Goal: Transaction & Acquisition: Subscribe to service/newsletter

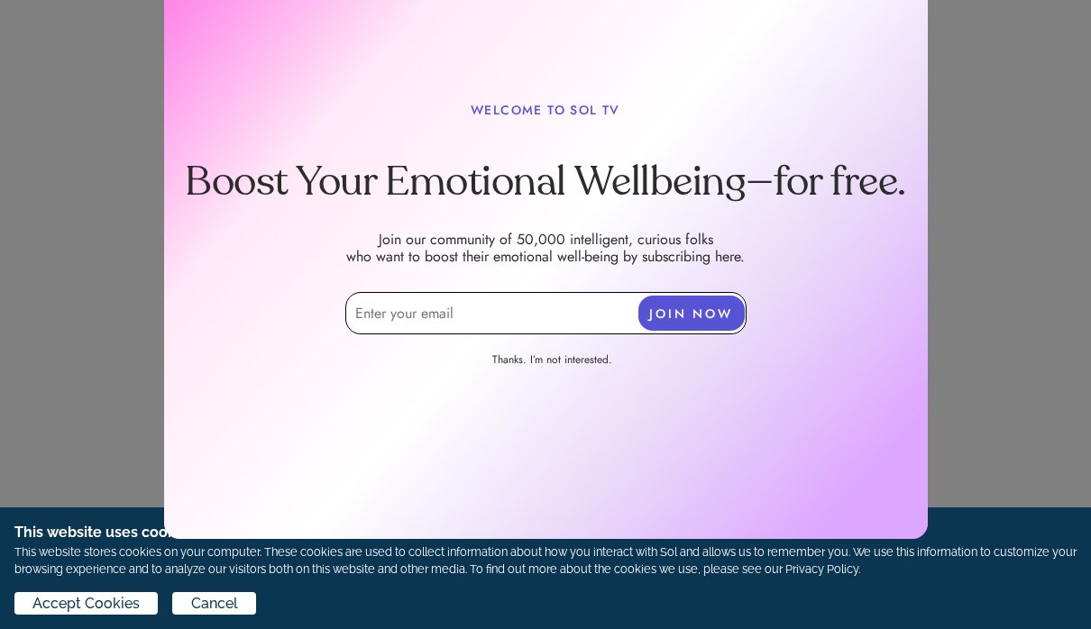
click at [583, 322] on input "email" at bounding box center [545, 313] width 401 height 42
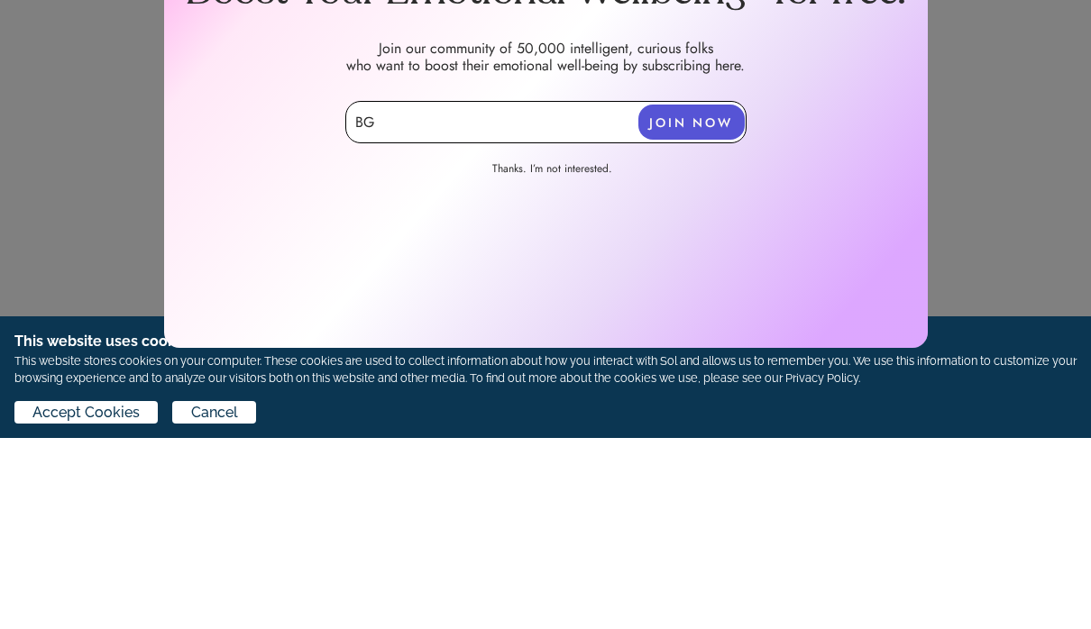
type input "B"
type input "[EMAIL_ADDRESS][DOMAIN_NAME]"
click at [719, 296] on button "JOIN NOW" at bounding box center [691, 313] width 106 height 35
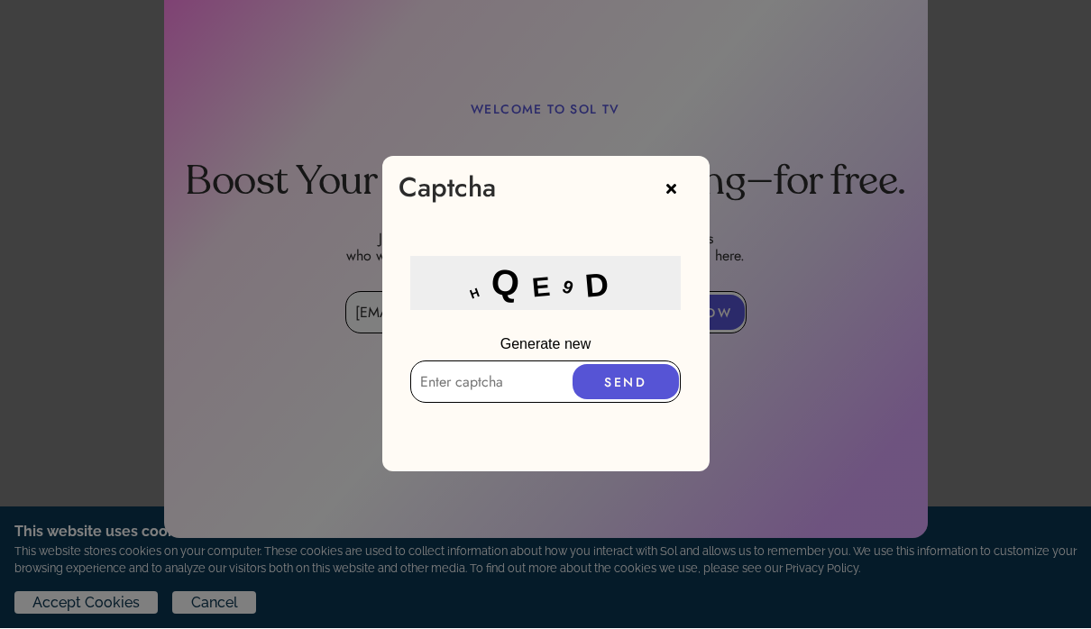
click at [507, 376] on input "text" at bounding box center [545, 382] width 270 height 42
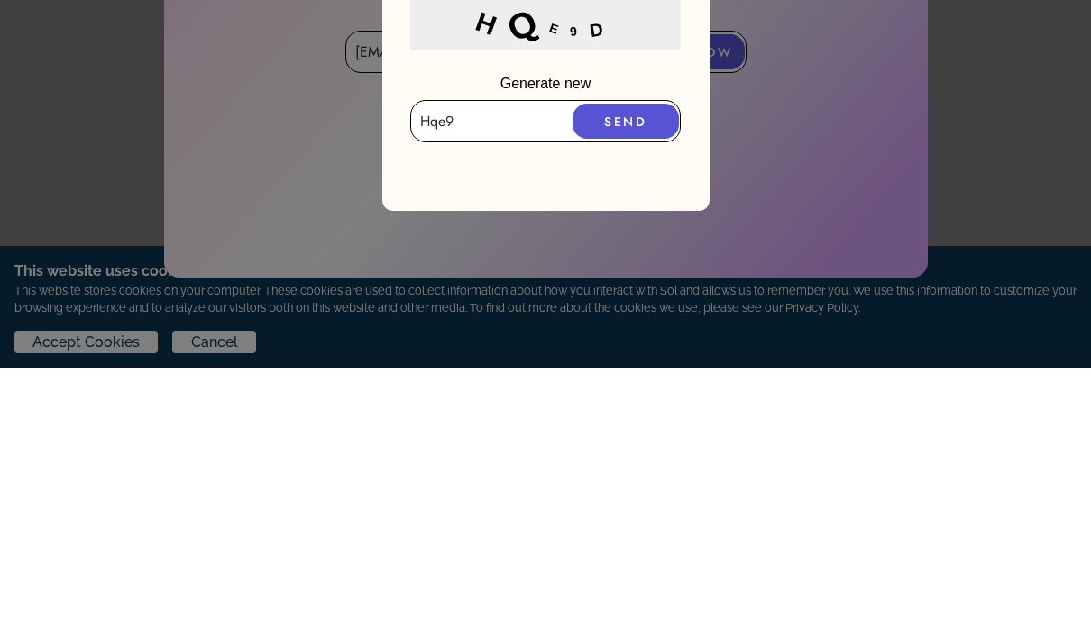
type input "Hqe9d"
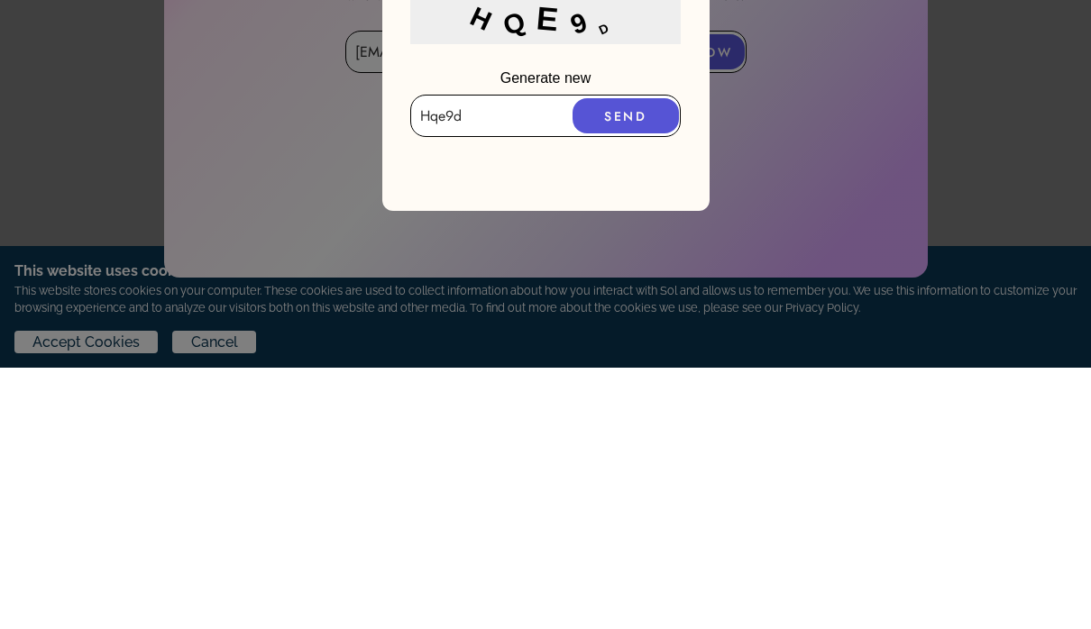
click at [630, 360] on button "SEND" at bounding box center [625, 377] width 106 height 35
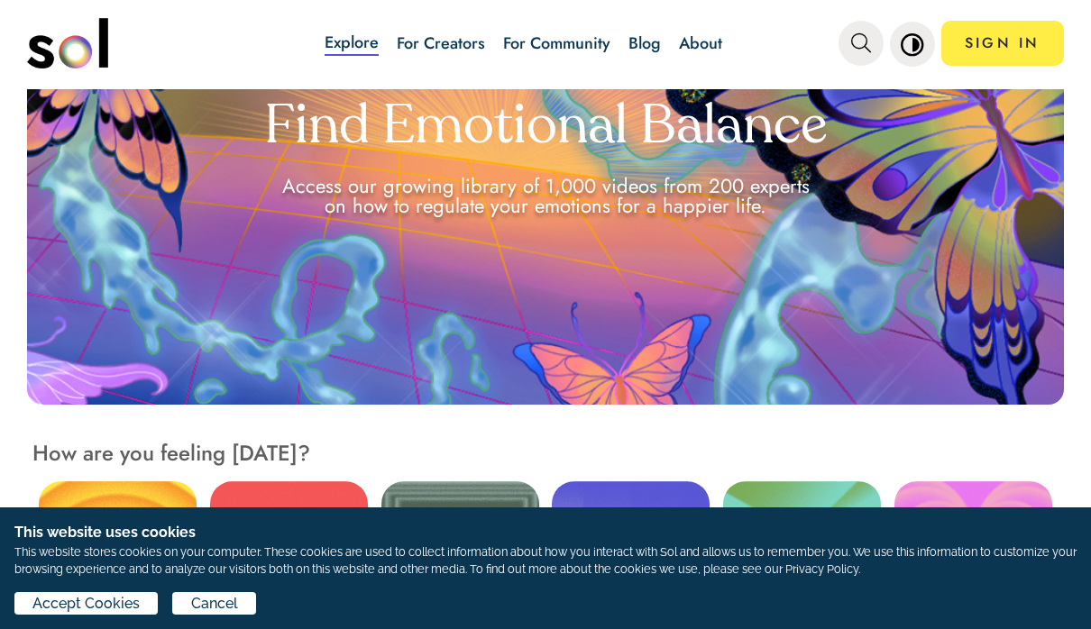
scroll to position [181, 0]
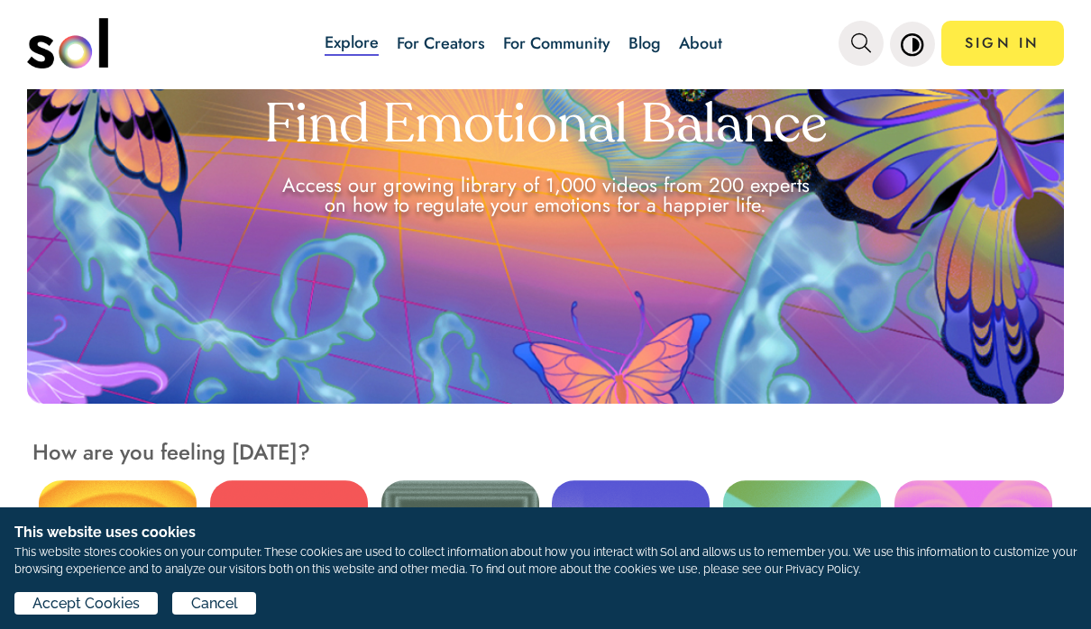
click at [813, 178] on div "Access our growing library of 1,000 videos from 200 experts on how to regulate …" at bounding box center [545, 195] width 553 height 40
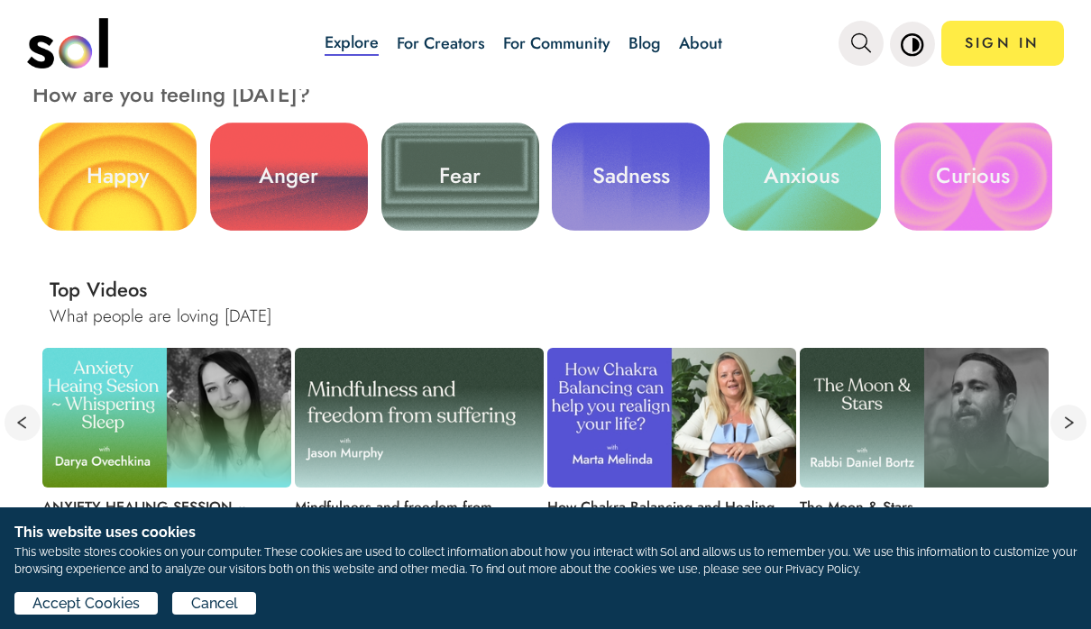
scroll to position [541, 0]
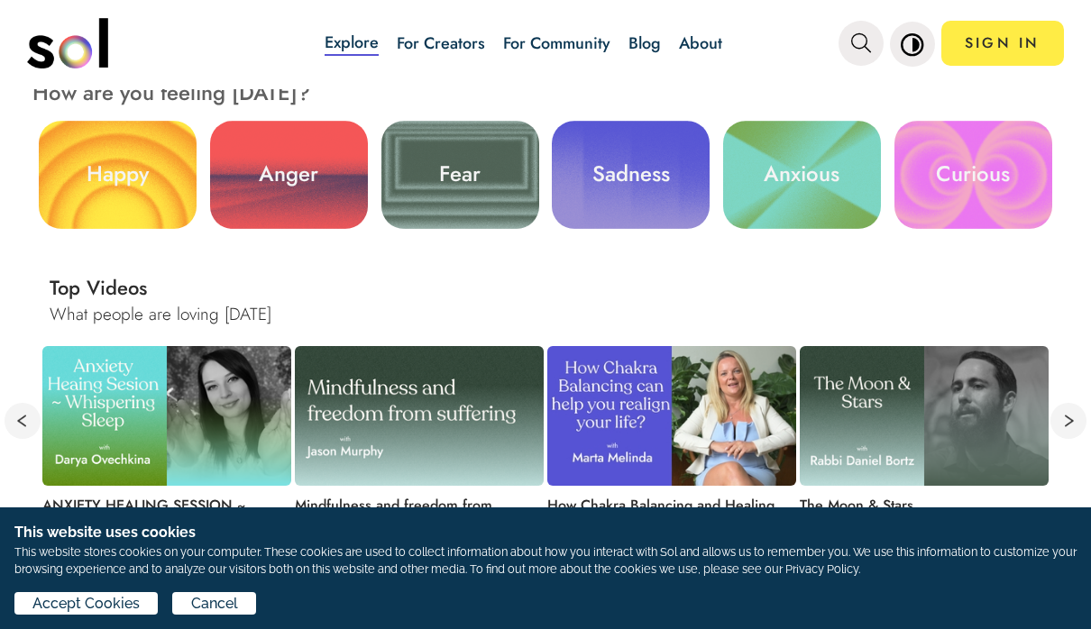
click at [827, 178] on link "Anxious" at bounding box center [802, 175] width 158 height 108
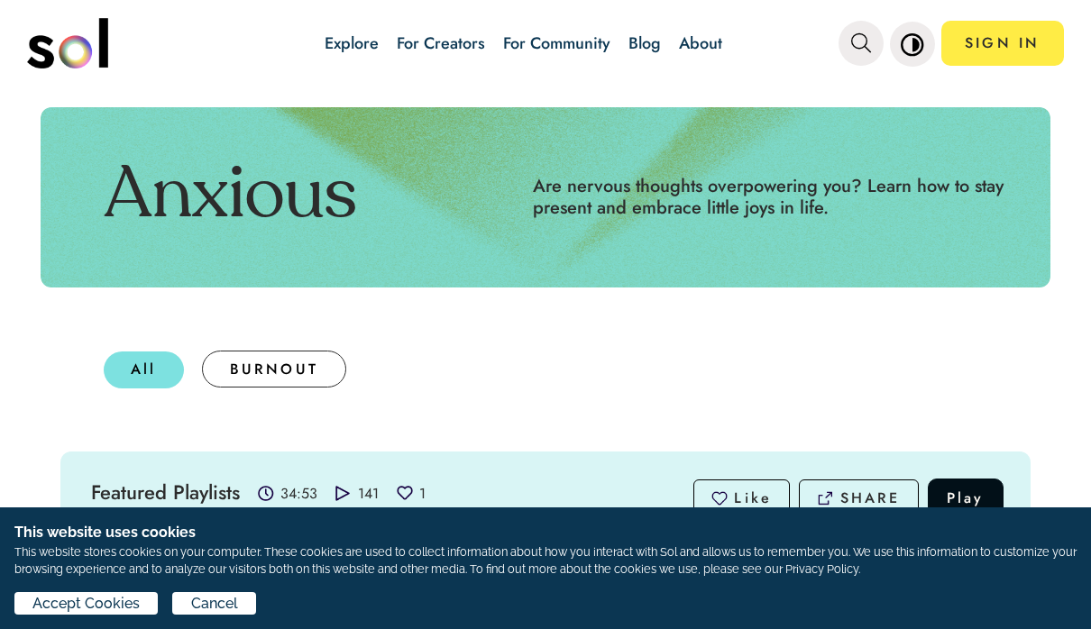
click at [148, 358] on div "All" at bounding box center [144, 370] width 80 height 37
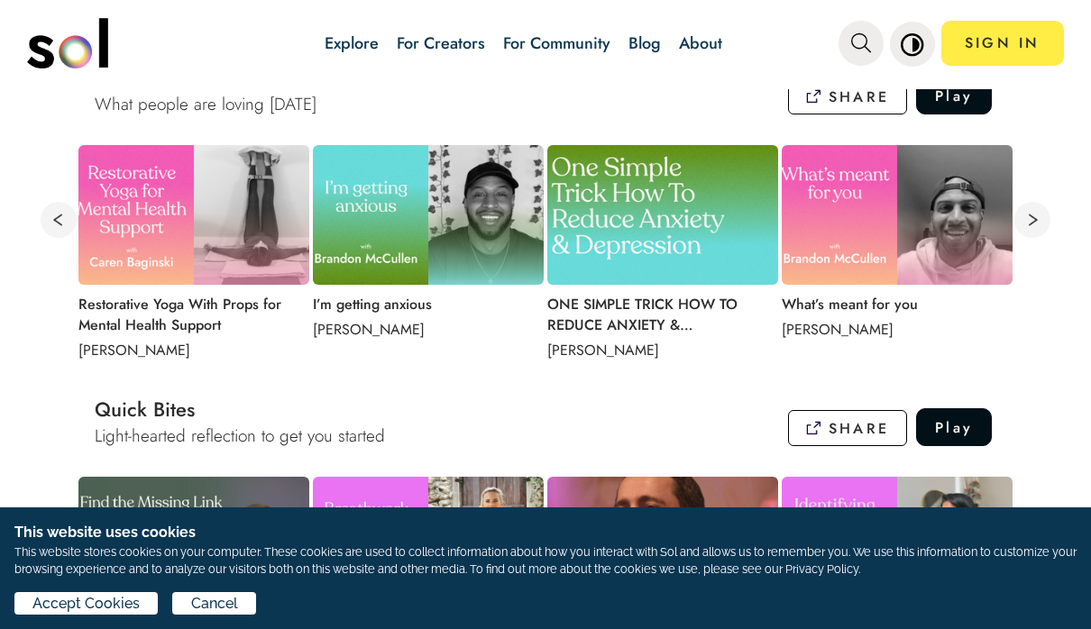
scroll to position [1132, 0]
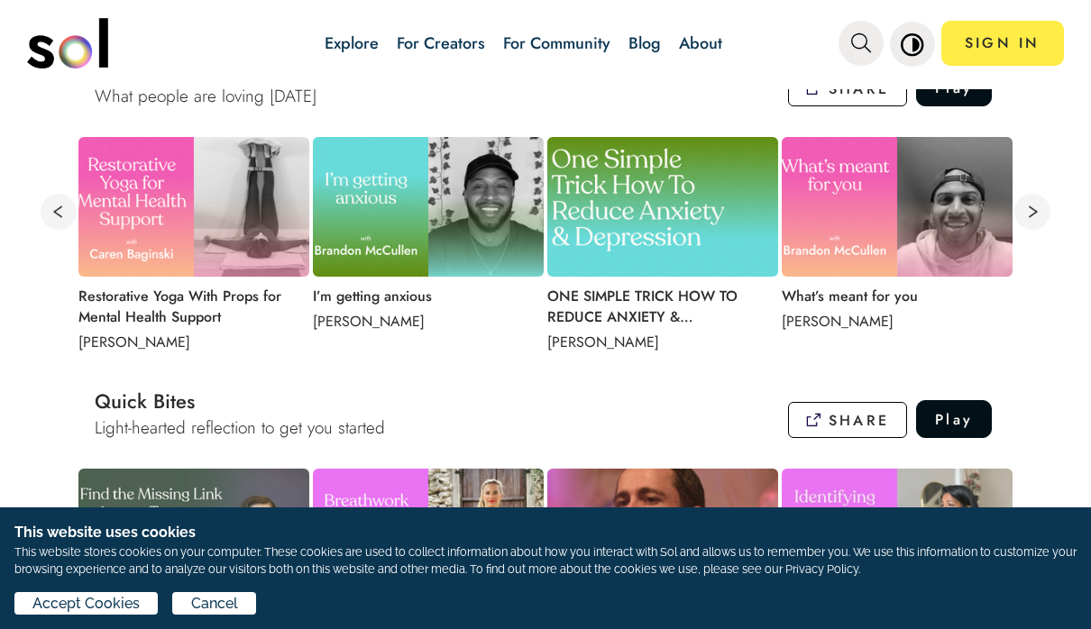
click at [690, 214] on img at bounding box center [662, 207] width 231 height 140
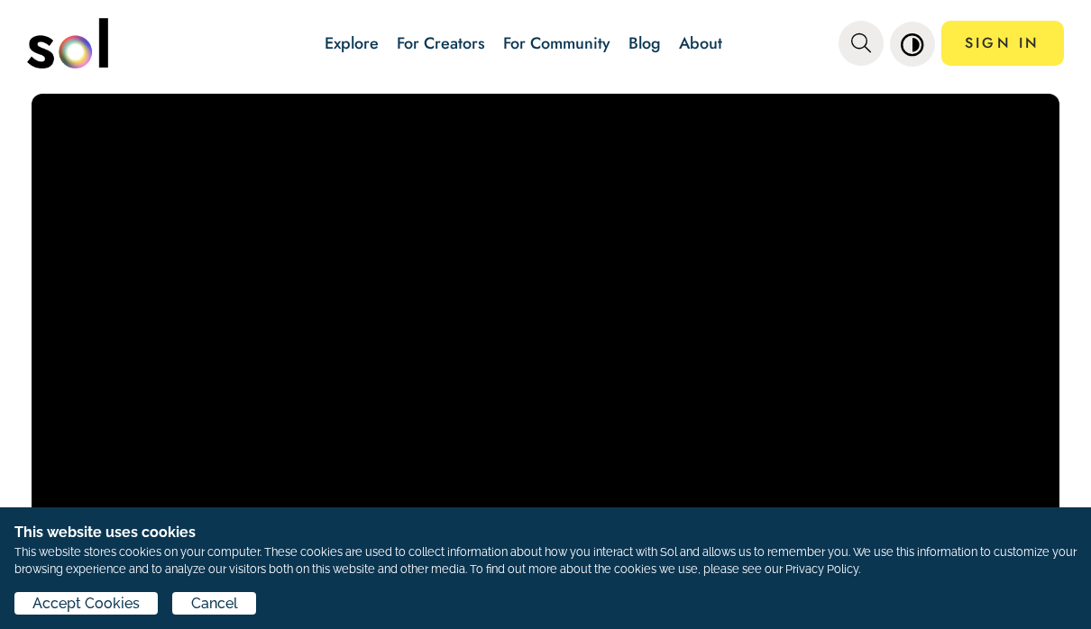
click at [1026, 56] on link "SIGN IN" at bounding box center [1002, 43] width 123 height 45
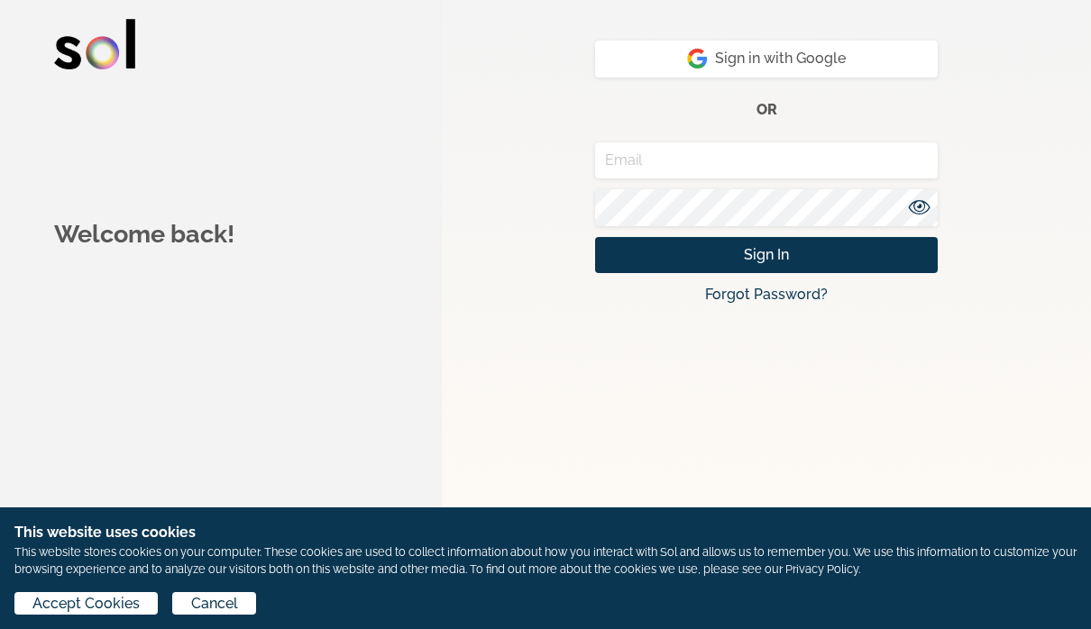
click at [915, 169] on input "email" at bounding box center [766, 160] width 343 height 37
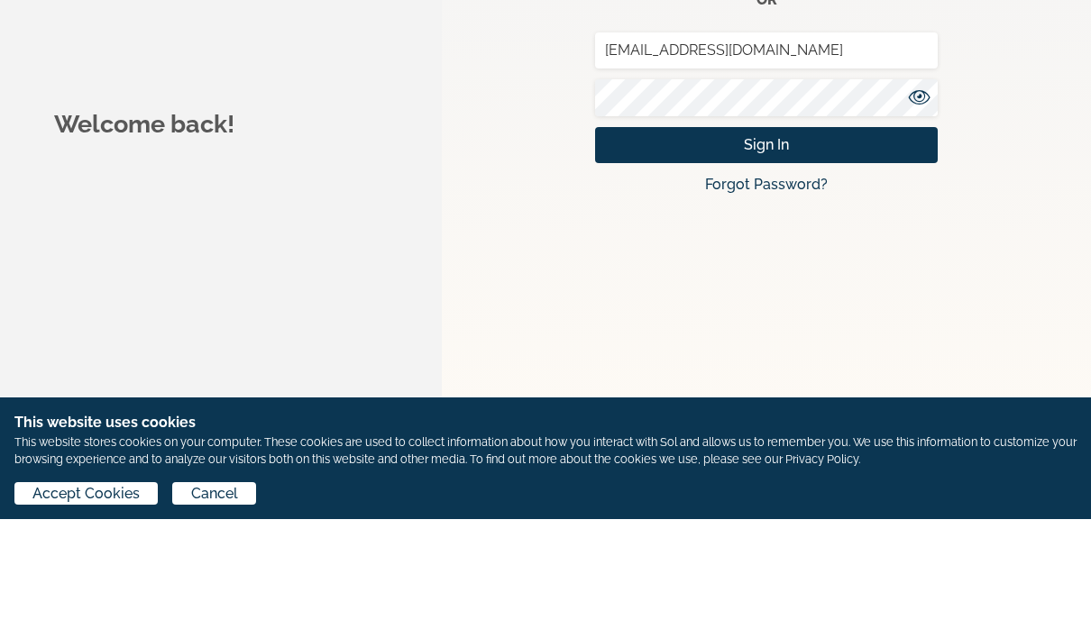
type input "[EMAIL_ADDRESS][DOMAIN_NAME]"
click at [801, 286] on link "Forgot Password?" at bounding box center [766, 294] width 123 height 17
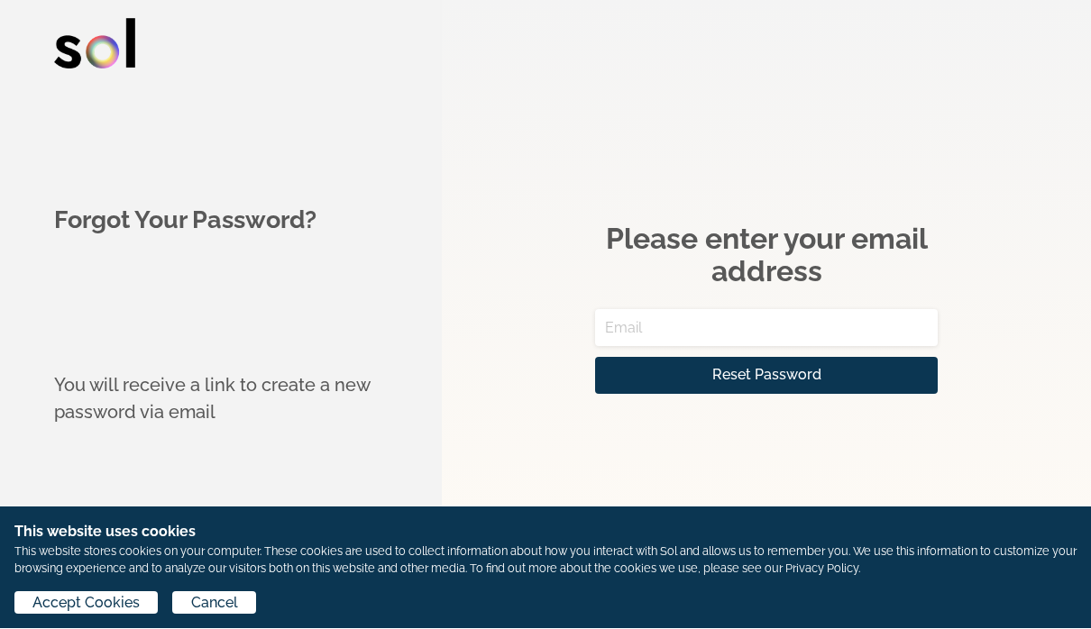
click at [671, 327] on input "email" at bounding box center [766, 328] width 343 height 37
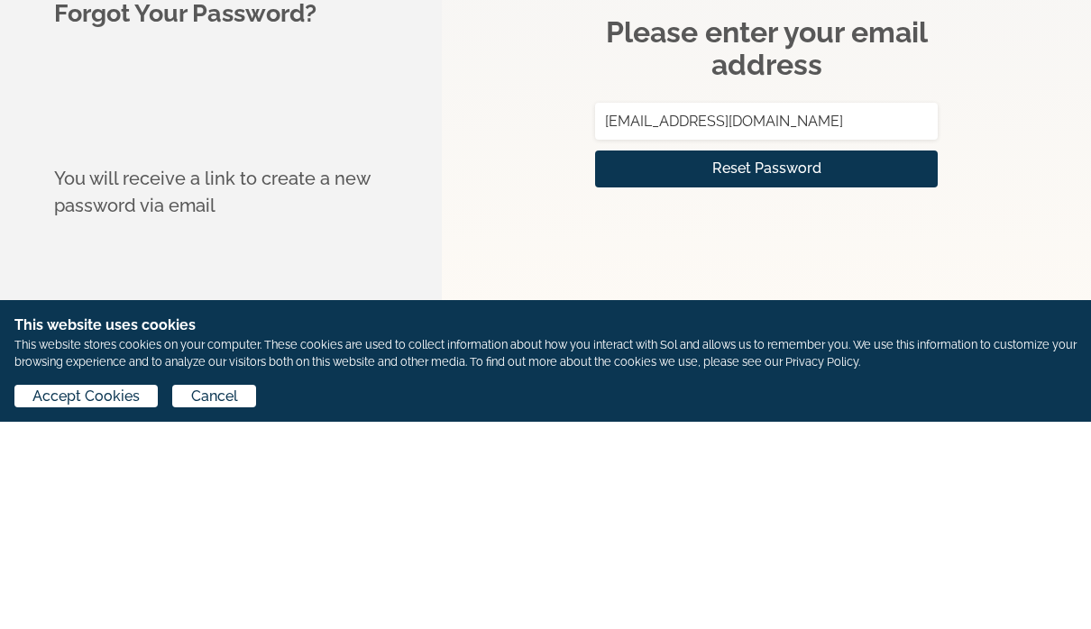
type input "[EMAIL_ADDRESS][DOMAIN_NAME]"
click at [890, 358] on button "Reset Password" at bounding box center [766, 376] width 343 height 37
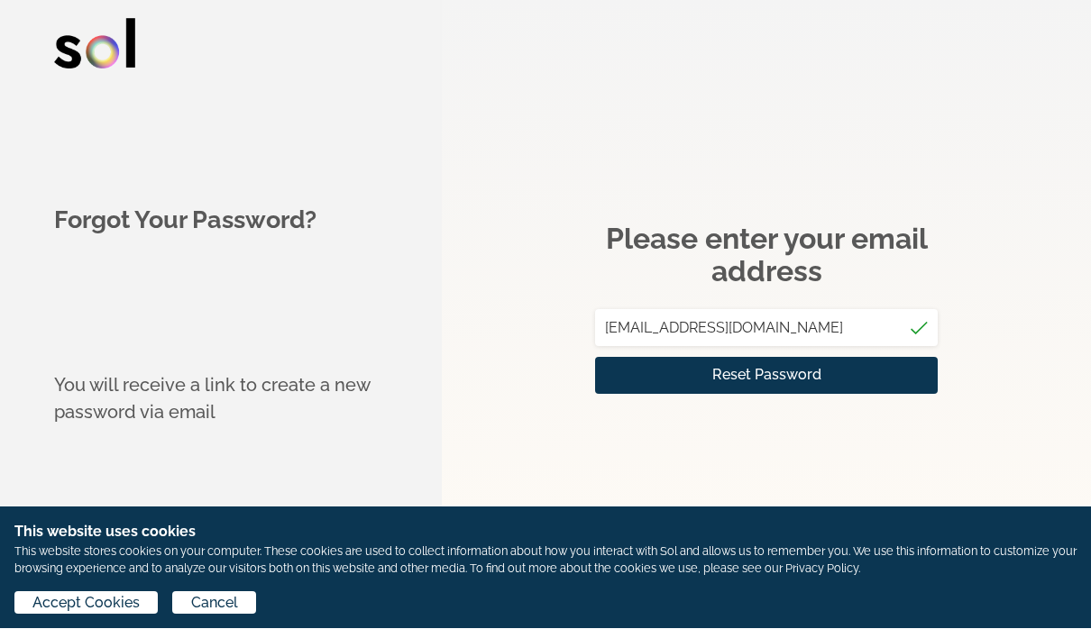
click at [885, 360] on button "Reset Password" at bounding box center [766, 376] width 343 height 37
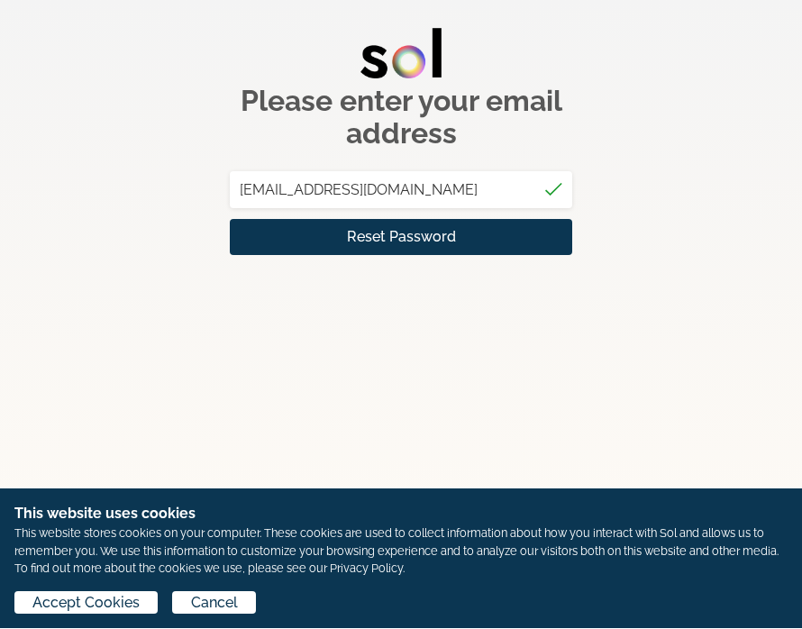
click at [713, 246] on div "Please enter your email address [EMAIL_ADDRESS][DOMAIN_NAME] Reset Password Ret…" at bounding box center [401, 169] width 802 height 339
